Goal: Use online tool/utility: Utilize a website feature to perform a specific function

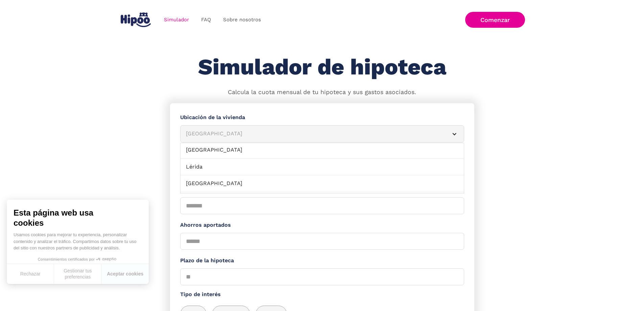
scroll to position [440, 0]
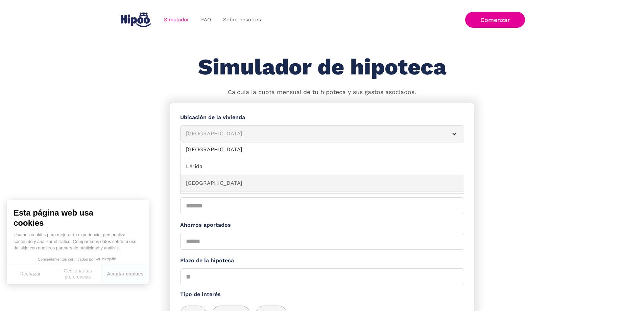
click at [217, 186] on link "[GEOGRAPHIC_DATA]" at bounding box center [322, 183] width 283 height 17
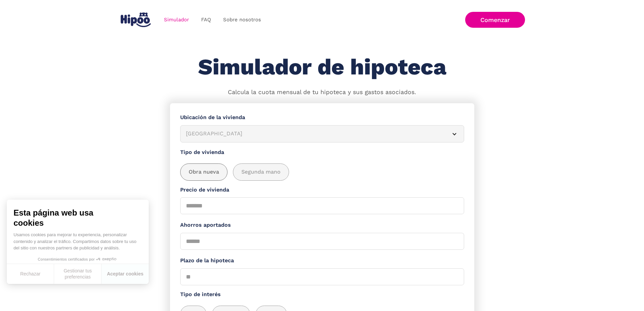
click at [215, 176] on span "Obra nueva" at bounding box center [204, 172] width 30 height 8
click at [230, 208] on input "Precio de vivienda" at bounding box center [322, 205] width 284 height 17
type input "******"
click at [214, 244] on input "Ahorros aportados" at bounding box center [322, 241] width 284 height 17
type input "*****"
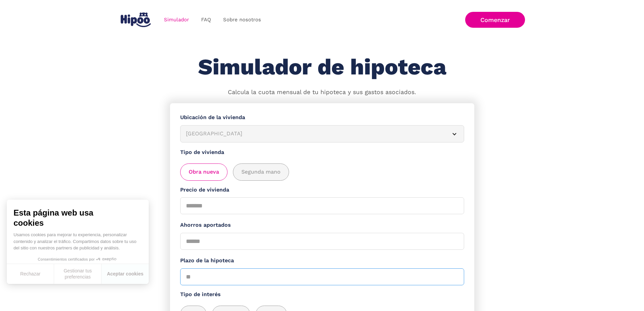
click at [208, 281] on input "Plazo de la hipoteca" at bounding box center [322, 276] width 284 height 17
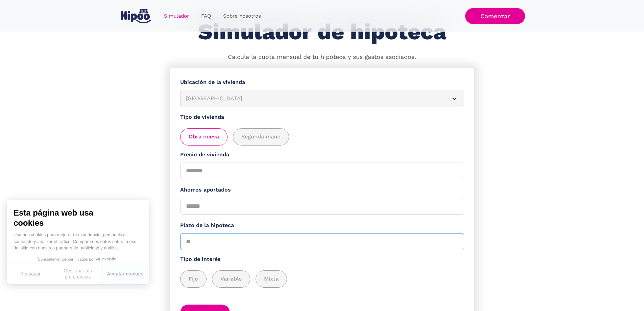
scroll to position [87, 0]
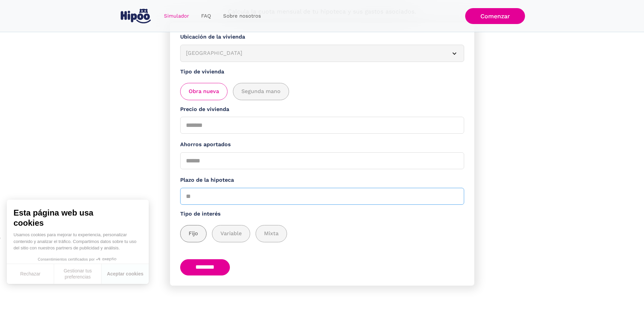
type input "**"
click at [198, 231] on span "Fijo" at bounding box center [193, 233] width 9 height 8
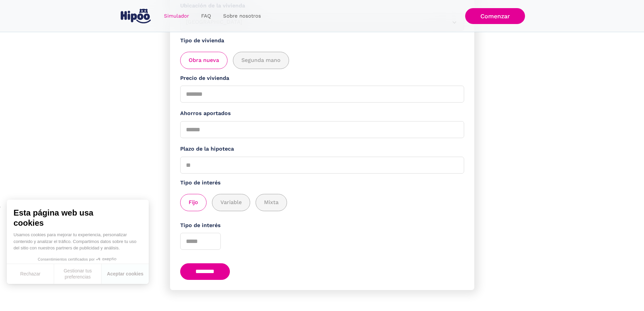
scroll to position [123, 0]
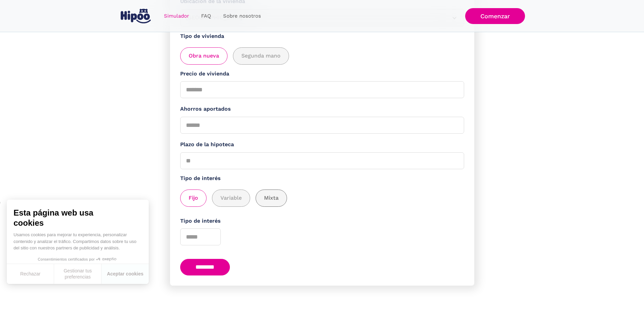
click at [279, 197] on span "Mixta" at bounding box center [271, 198] width 15 height 8
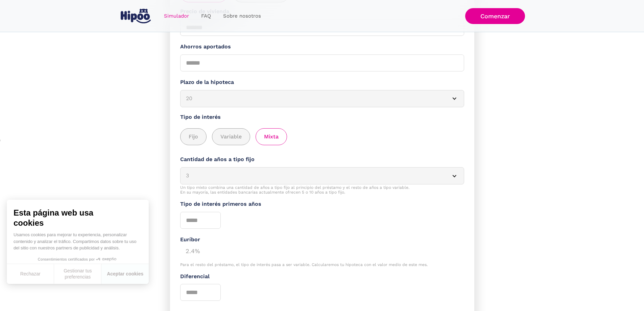
scroll to position [190, 0]
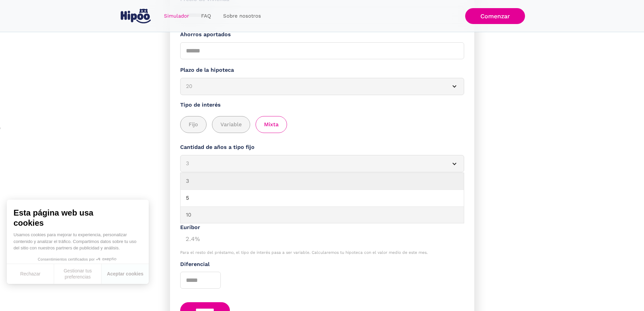
click at [223, 224] on link "10" at bounding box center [322, 215] width 283 height 17
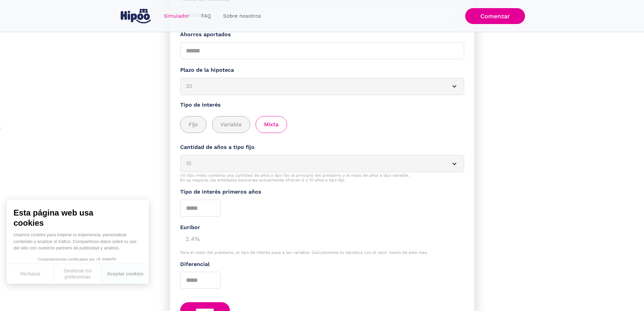
click at [280, 201] on div "Tipo de interés primeros años" at bounding box center [322, 202] width 284 height 29
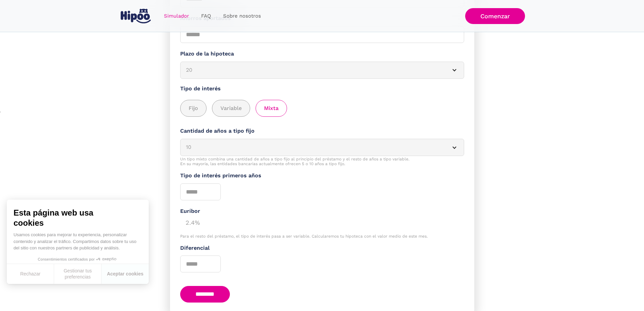
scroll to position [0, 0]
click at [205, 189] on input "Tipo de interés primeros años" at bounding box center [200, 191] width 41 height 17
click at [198, 113] on span "Fijo" at bounding box center [193, 108] width 9 height 8
